Goal: Feedback & Contribution: Submit feedback/report problem

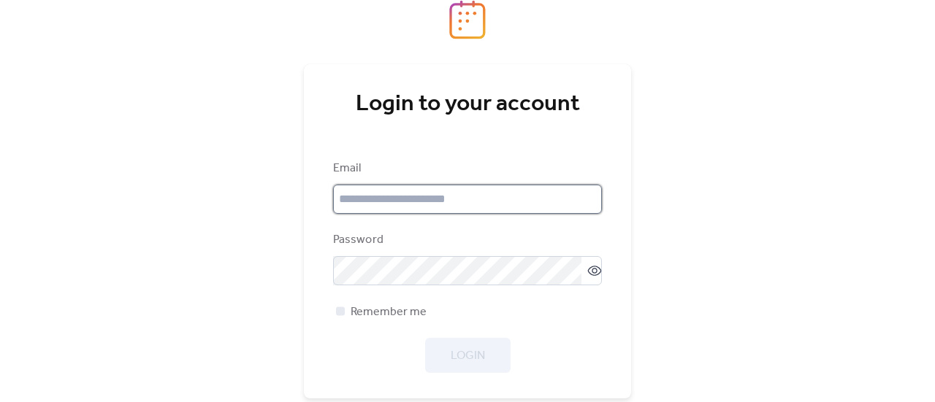
click at [472, 207] on input "email" at bounding box center [467, 199] width 269 height 29
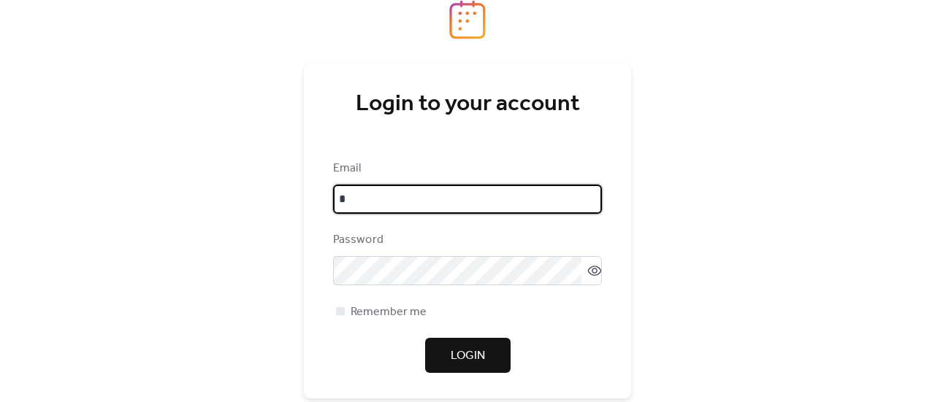
type input "**********"
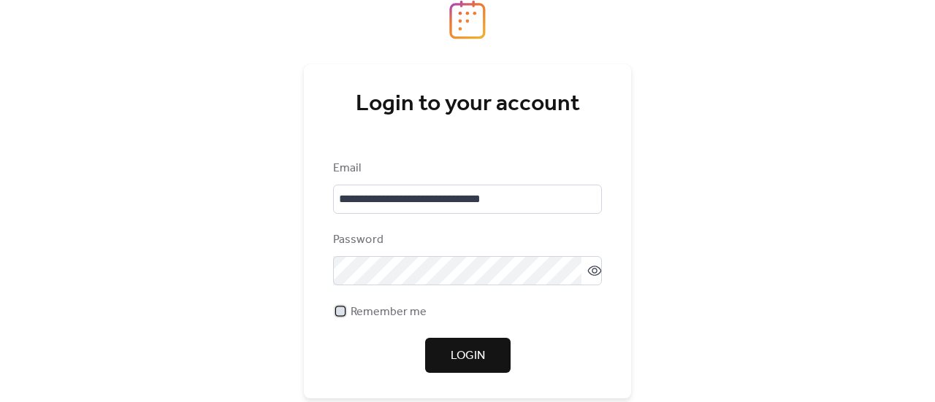
click at [342, 310] on div at bounding box center [340, 311] width 9 height 9
click at [725, 211] on div "**********" at bounding box center [467, 201] width 935 height 402
click at [510, 255] on div "Password" at bounding box center [467, 258] width 269 height 54
click at [500, 354] on button "Login" at bounding box center [467, 355] width 85 height 35
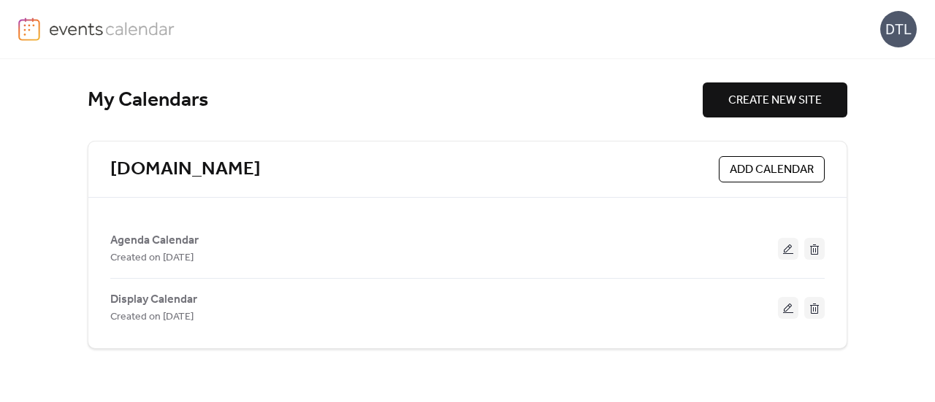
click at [921, 37] on div "DTL" at bounding box center [467, 29] width 935 height 59
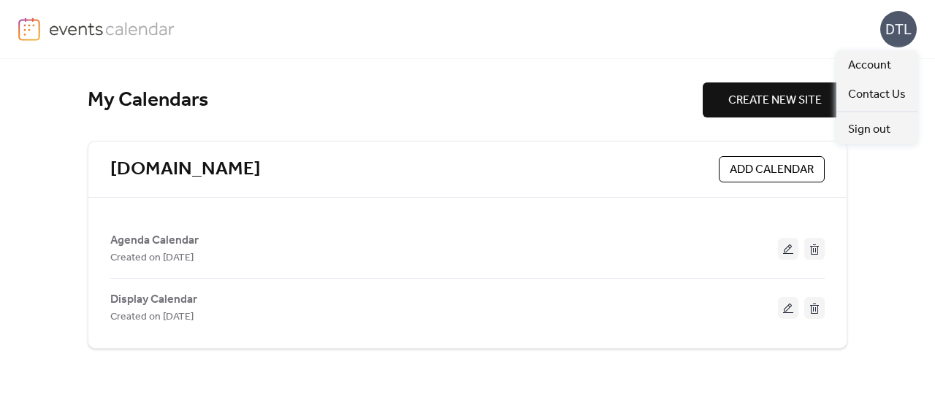
click at [889, 30] on div "DTL" at bounding box center [898, 29] width 37 height 37
click at [879, 89] on span "Contact Us" at bounding box center [877, 95] width 58 height 18
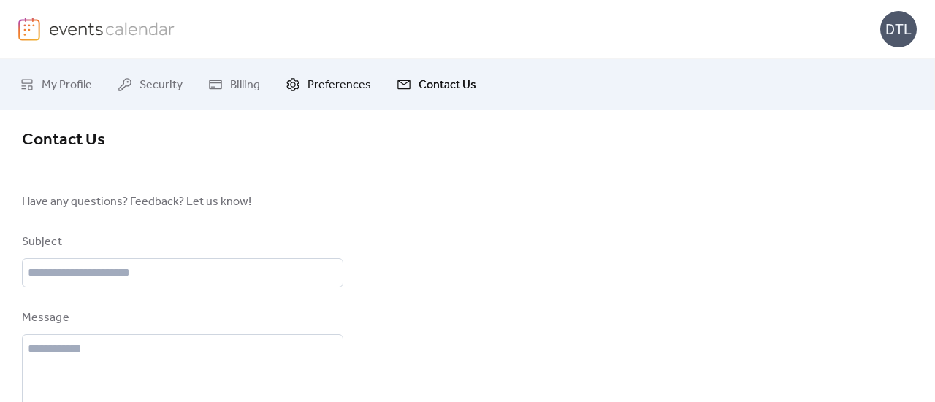
click at [329, 94] on span "Preferences" at bounding box center [339, 86] width 64 height 18
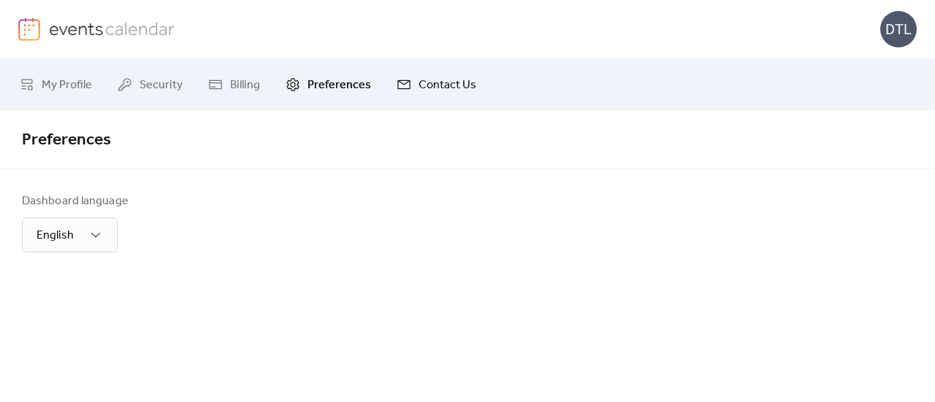
click at [400, 102] on link "Contact Us" at bounding box center [436, 84] width 101 height 39
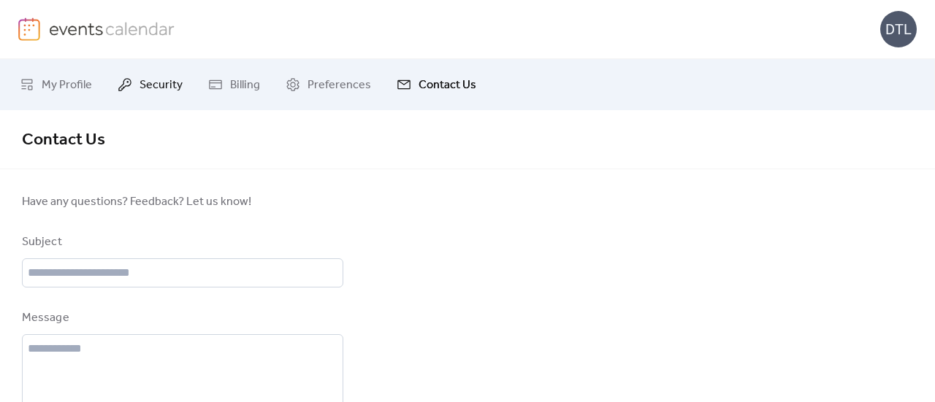
click at [145, 92] on span "Security" at bounding box center [160, 86] width 43 height 18
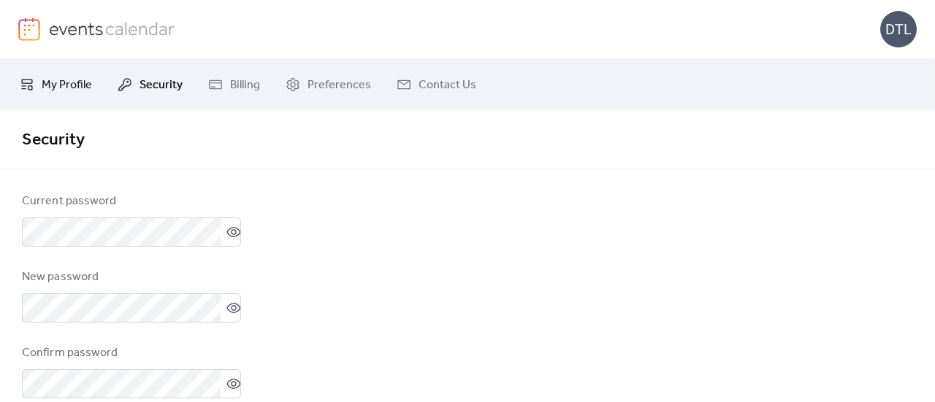
click at [57, 88] on span "My Profile" at bounding box center [67, 86] width 50 height 18
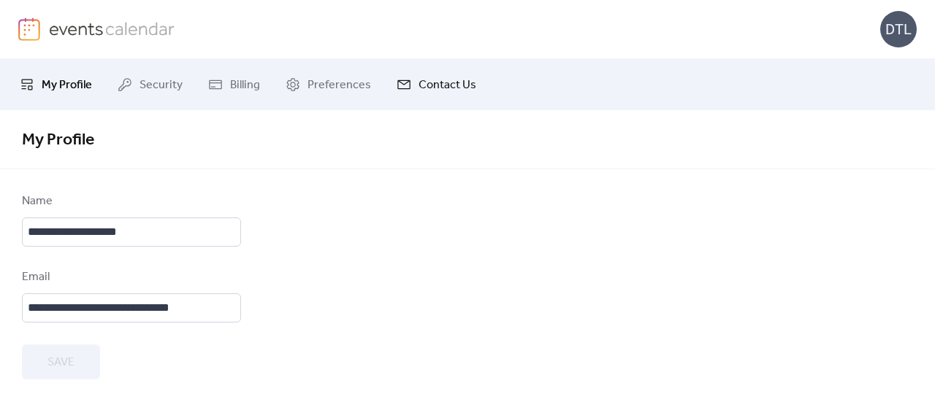
click at [456, 88] on span "Contact Us" at bounding box center [447, 86] width 58 height 18
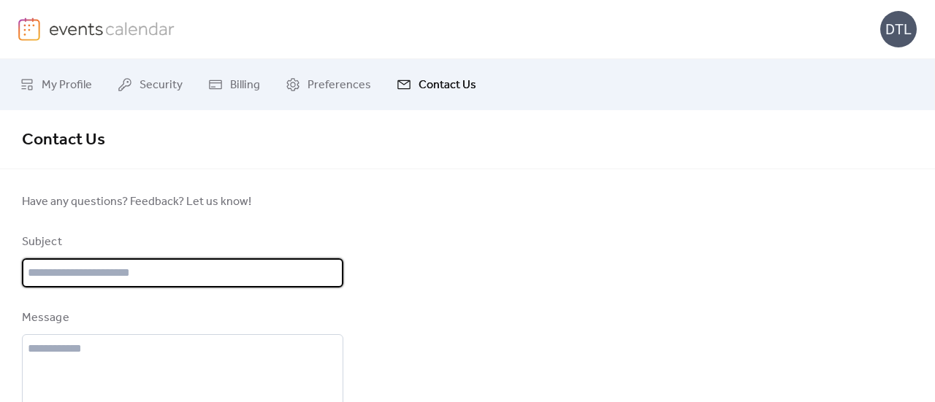
click at [204, 266] on input "text" at bounding box center [182, 272] width 321 height 29
